Goal: Obtain resource: Download file/media

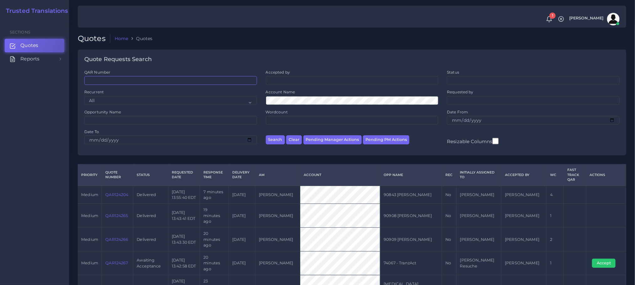
click at [106, 80] on input "QAR Number" at bounding box center [170, 80] width 173 height 9
paste input "QAR124165"
type input "QAR124165"
click at [266, 135] on button "Search" at bounding box center [275, 139] width 19 height 9
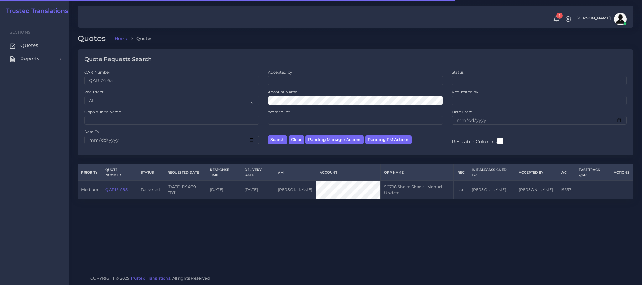
click at [112, 189] on td "QAR124165" at bounding box center [119, 190] width 35 height 18
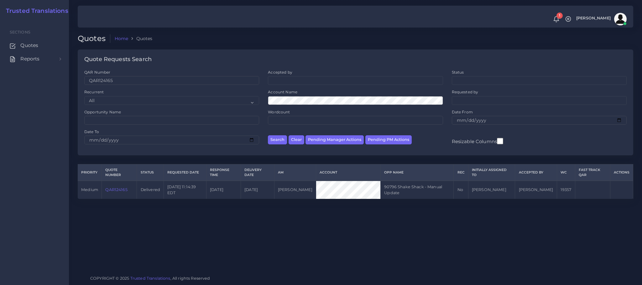
click at [111, 191] on link "QAR124165" at bounding box center [116, 189] width 22 height 5
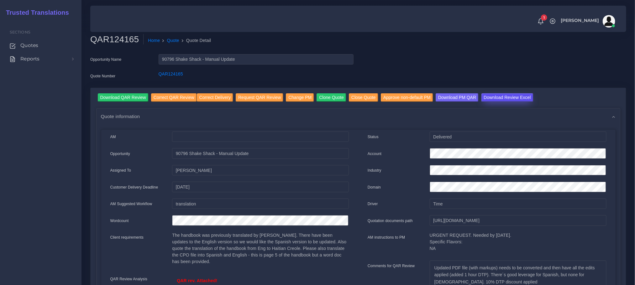
click at [481, 97] on input "Download Review Excel" at bounding box center [507, 97] width 52 height 8
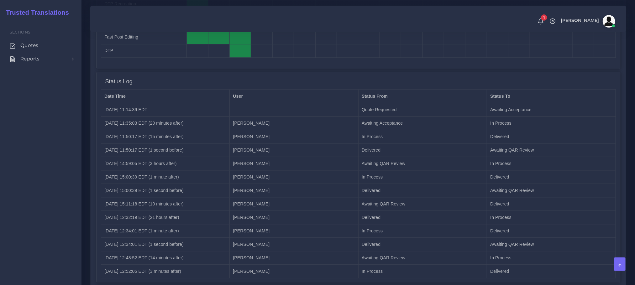
scroll to position [653, 0]
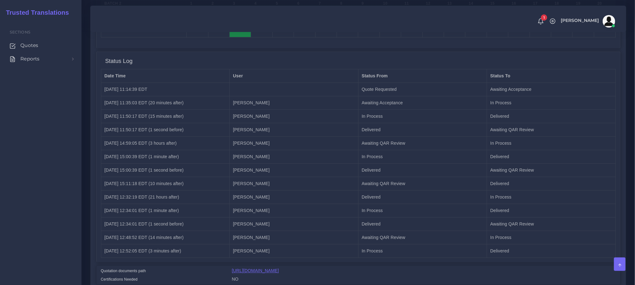
click at [252, 268] on link "[URL][DOMAIN_NAME]" at bounding box center [255, 270] width 47 height 5
